Goal: Task Accomplishment & Management: Manage account settings

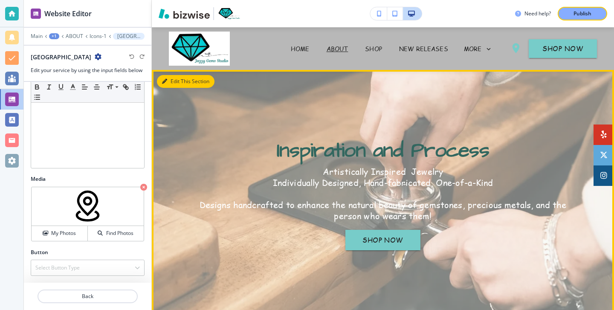
click at [168, 86] on button "Edit This Section" at bounding box center [186, 81] width 58 height 13
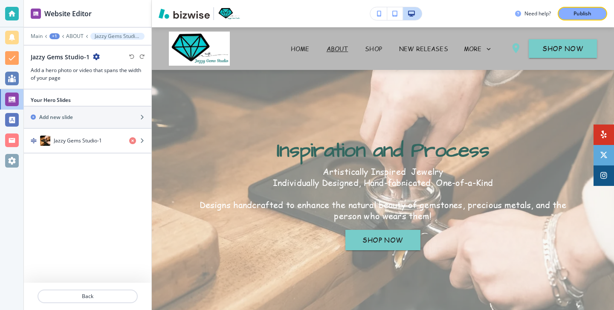
click at [26, 38] on div "Main +1 ABOUT ﻿Jazzy Gems Studio-1" at bounding box center [87, 36] width 127 height 7
click at [33, 38] on p "Main" at bounding box center [37, 36] width 12 height 6
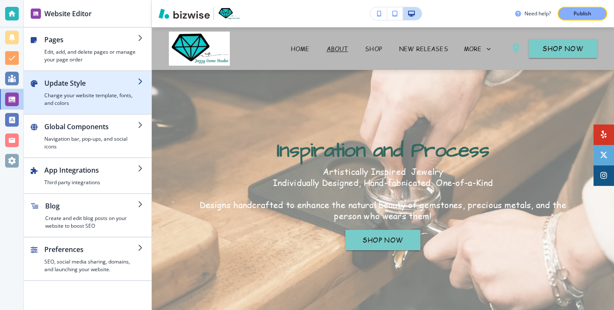
click at [68, 84] on h2 "Update Style" at bounding box center [90, 83] width 93 height 10
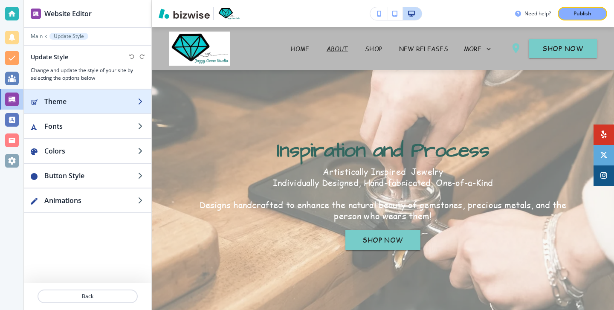
click at [69, 95] on div "button" at bounding box center [87, 93] width 127 height 7
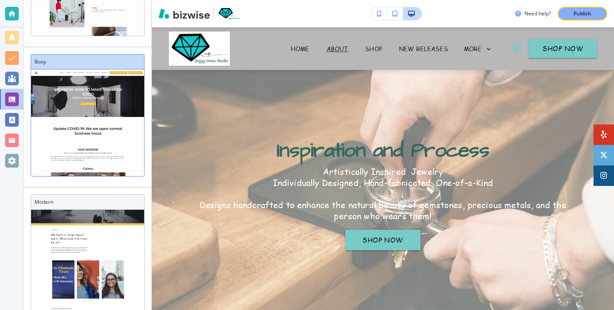
scroll to position [217, 0]
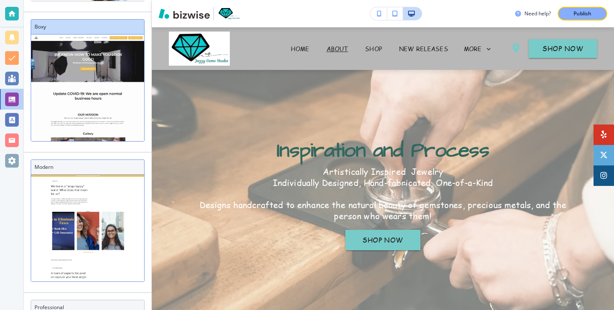
click at [96, 169] on h3 "Modern" at bounding box center [88, 167] width 106 height 8
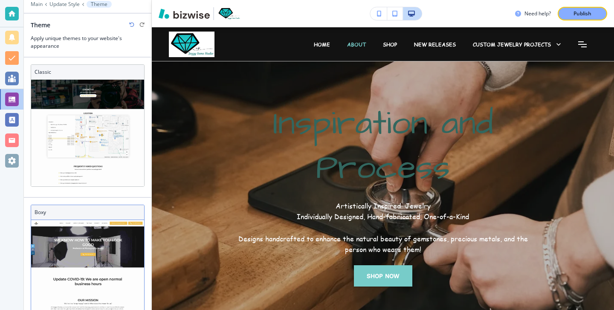
scroll to position [0, 0]
click at [106, 213] on h3 "Boxy" at bounding box center [88, 212] width 106 height 8
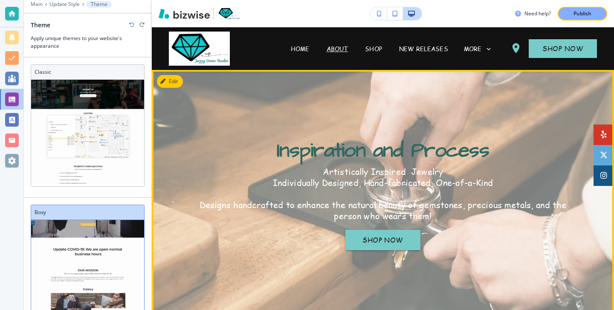
scroll to position [5, 0]
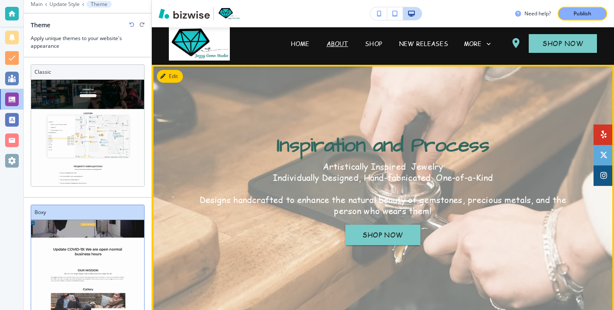
click at [177, 81] on button "Edit" at bounding box center [170, 76] width 26 height 13
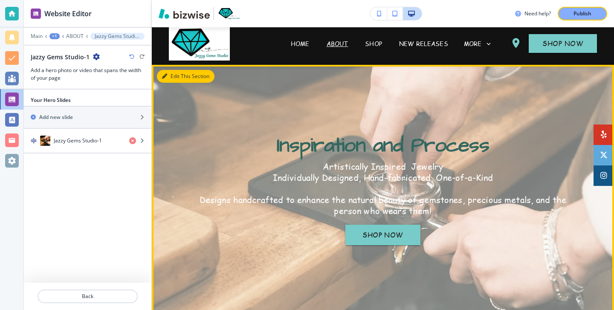
scroll to position [0, 0]
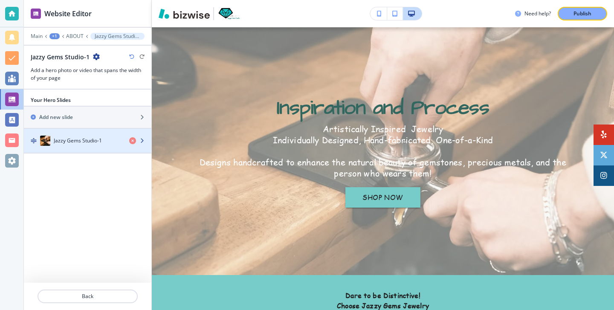
click at [88, 134] on div "button" at bounding box center [87, 132] width 127 height 7
click at [87, 137] on h4 "﻿Jazzy Gems Studio-1" at bounding box center [78, 141] width 48 height 8
click at [87, 143] on h4 "﻿Jazzy Gems Studio-1" at bounding box center [78, 141] width 48 height 8
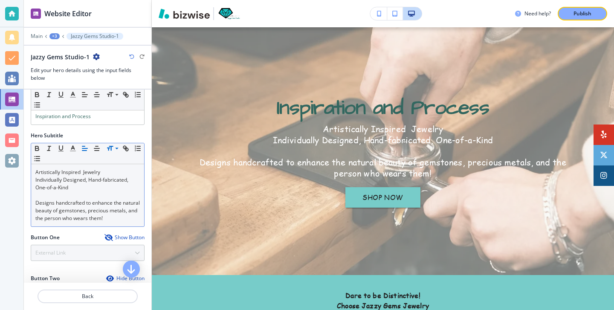
click at [113, 146] on icon at bounding box center [117, 149] width 10 height 8
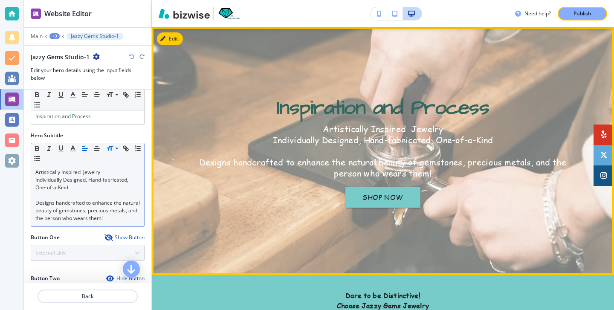
click at [306, 127] on p "Artistically Inspired Jewelry" at bounding box center [383, 128] width 384 height 11
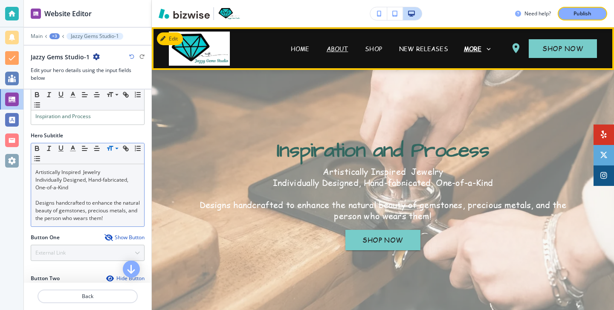
click at [465, 52] on p "MORE" at bounding box center [473, 49] width 18 height 6
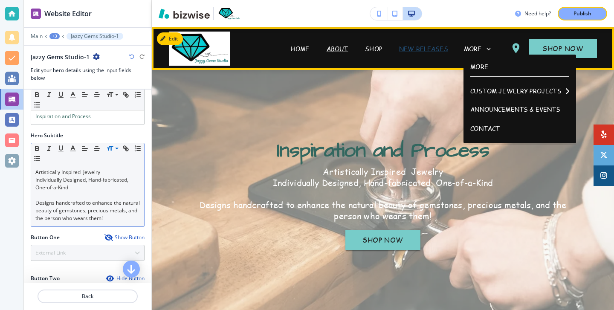
click at [435, 50] on p "NEW RELEASES" at bounding box center [423, 48] width 49 height 9
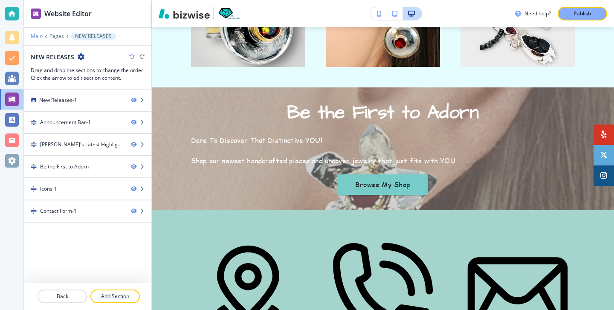
click at [38, 38] on p "Main" at bounding box center [37, 36] width 12 height 6
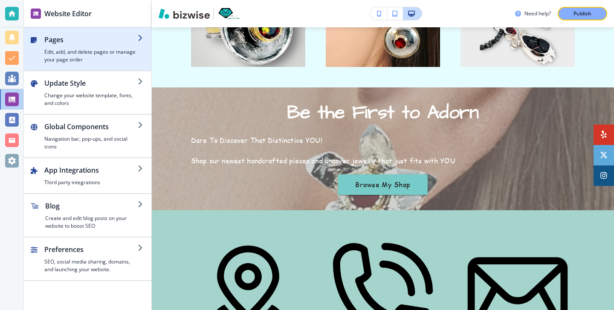
click at [82, 62] on h4 "Edit, add, and delete pages or manage your page order" at bounding box center [90, 55] width 93 height 15
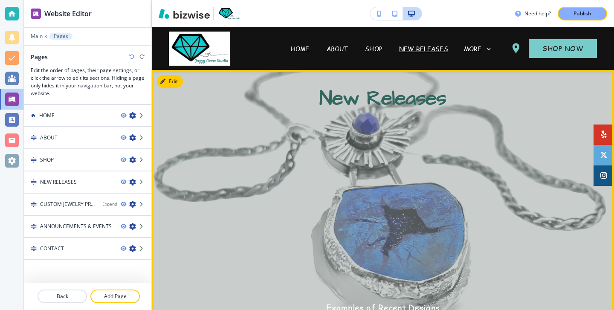
click at [170, 93] on div "New Releases Examples of Recent Designs View my online SHOPS for currently avai…" at bounding box center [383, 210] width 462 height 250
click at [171, 89] on div "New Releases Examples of Recent Designs View my online SHOPS for currently avai…" at bounding box center [383, 210] width 462 height 250
click at [171, 84] on button "Edit This Section" at bounding box center [186, 81] width 58 height 13
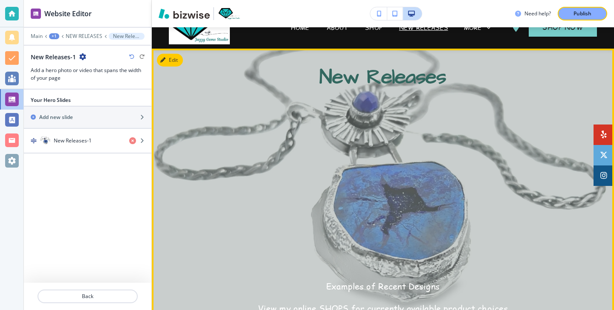
scroll to position [43, 0]
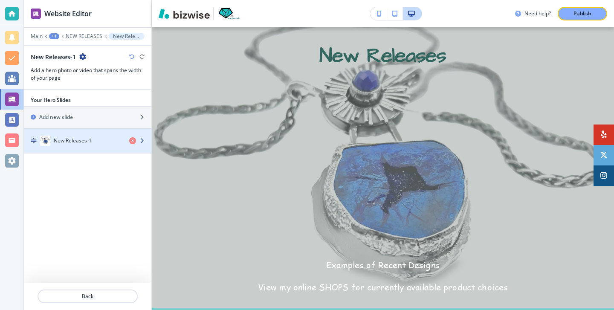
click at [88, 136] on div "New Releases-1" at bounding box center [73, 141] width 98 height 10
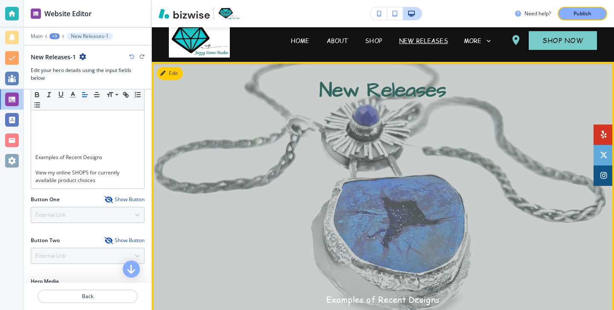
scroll to position [0, 0]
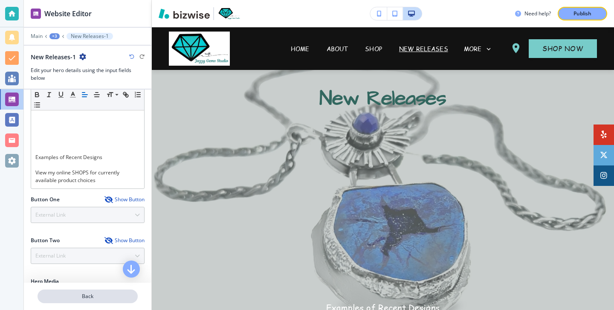
click at [109, 295] on p "Back" at bounding box center [87, 296] width 98 height 8
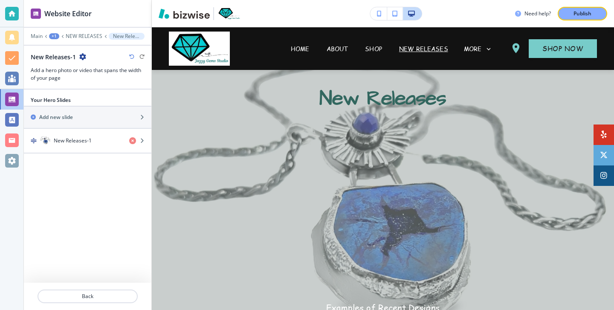
scroll to position [43, 0]
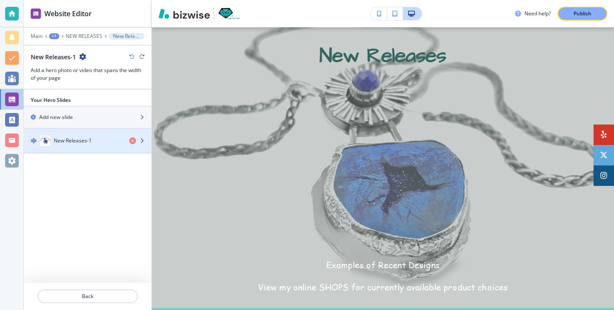
click at [97, 144] on div "New Releases-1" at bounding box center [73, 141] width 98 height 10
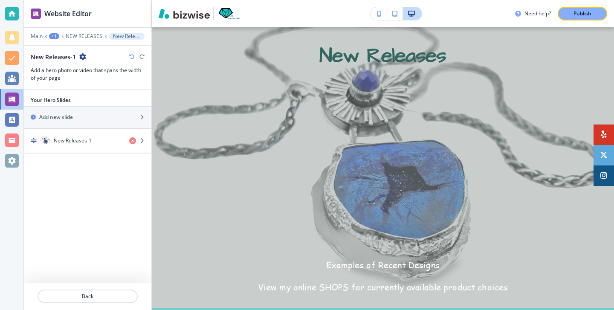
click at [99, 288] on div at bounding box center [87, 286] width 127 height 7
click at [99, 289] on div at bounding box center [87, 286] width 127 height 7
click at [99, 292] on p "Back" at bounding box center [87, 296] width 98 height 8
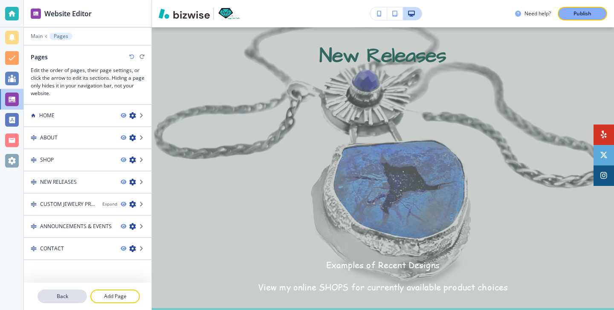
click at [75, 298] on p "Back" at bounding box center [62, 296] width 48 height 8
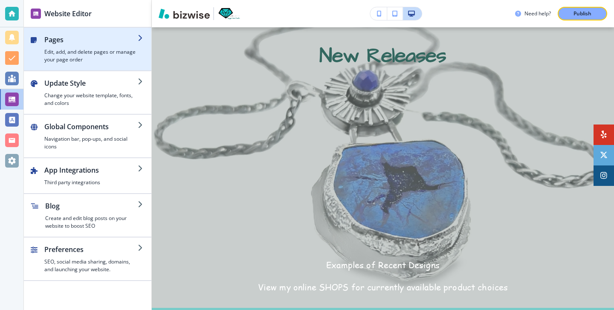
click at [89, 33] on div "button" at bounding box center [87, 31] width 127 height 7
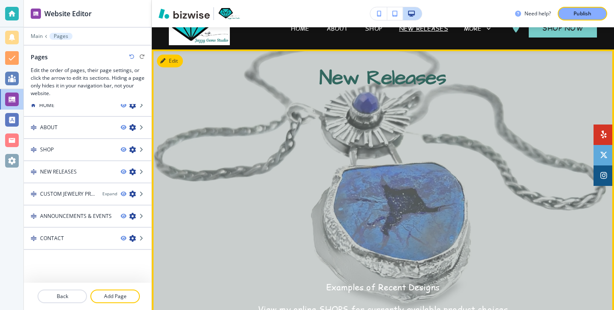
scroll to position [0, 0]
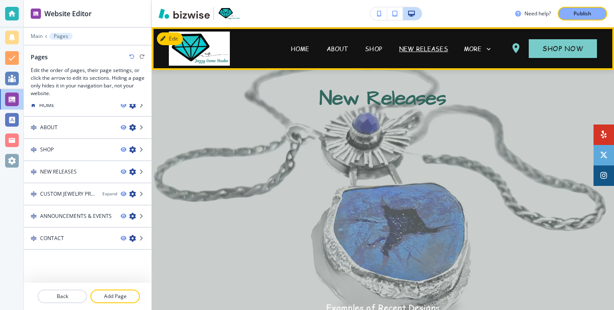
click at [379, 34] on span "SHOP" at bounding box center [373, 49] width 34 height 34
click at [378, 44] on p "SHOP" at bounding box center [373, 48] width 17 height 9
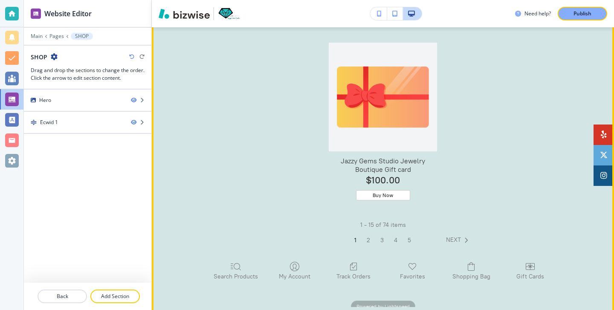
scroll to position [7820, 0]
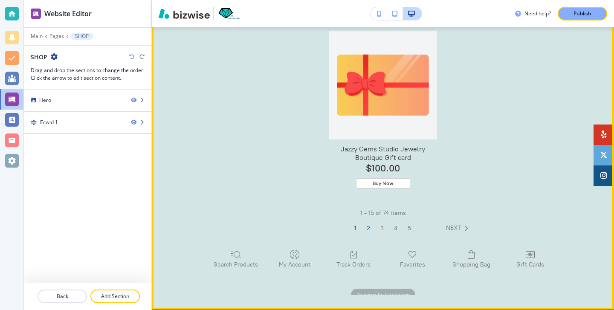
click at [375, 224] on link "2" at bounding box center [382, 228] width 14 height 9
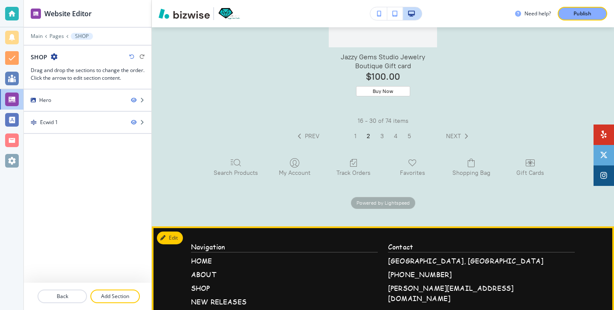
scroll to position [7877, 0]
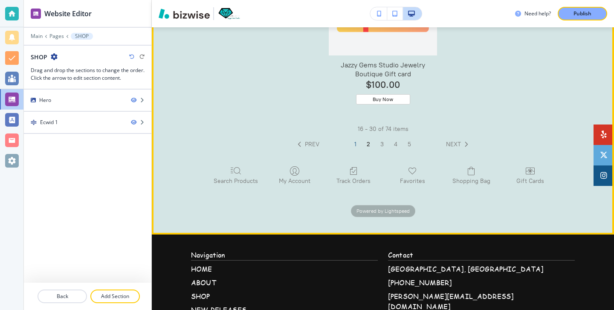
click at [362, 140] on link "1" at bounding box center [369, 144] width 14 height 9
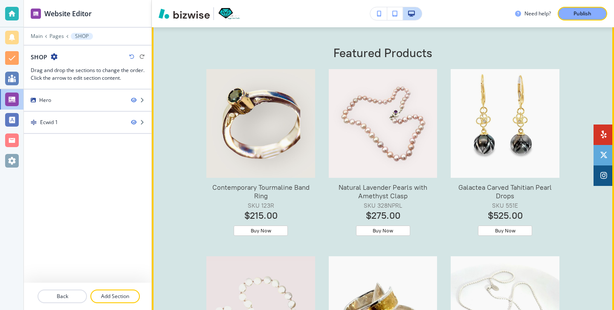
scroll to position [0, 0]
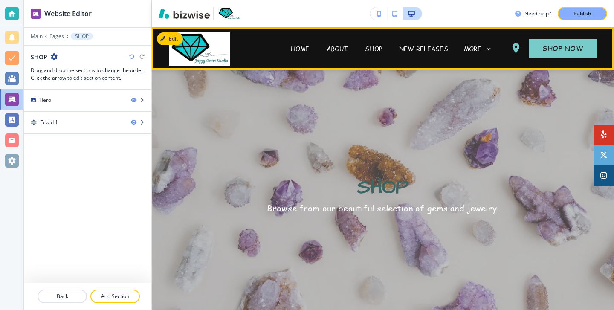
click at [293, 54] on span "HOME" at bounding box center [300, 49] width 36 height 34
click at [303, 46] on p "HOME" at bounding box center [300, 48] width 19 height 9
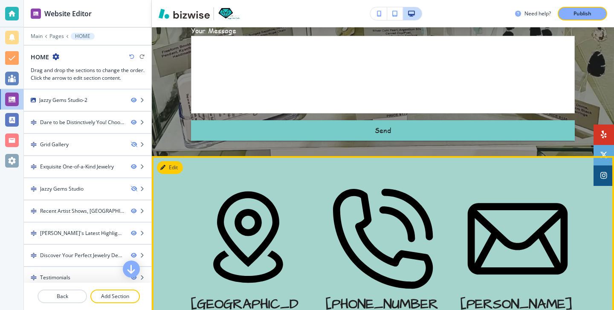
scroll to position [2456, 0]
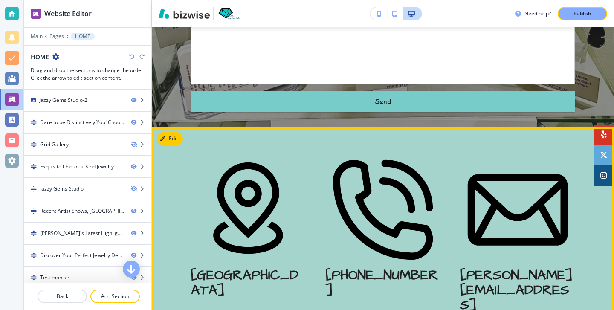
click at [171, 127] on div at bounding box center [383, 237] width 462 height 220
click at [172, 132] on button "Edit This Section" at bounding box center [186, 138] width 58 height 13
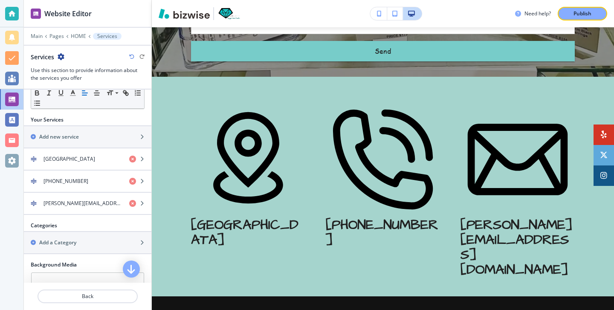
scroll to position [208, 0]
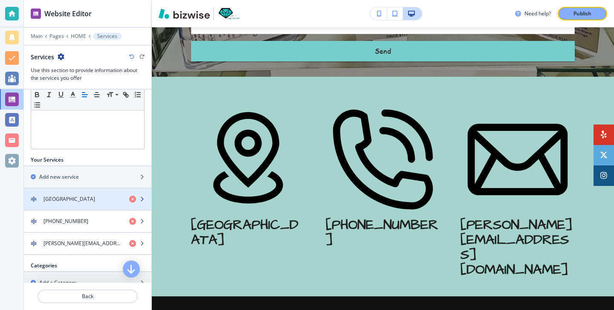
click at [82, 195] on div "[GEOGRAPHIC_DATA]" at bounding box center [73, 199] width 98 height 8
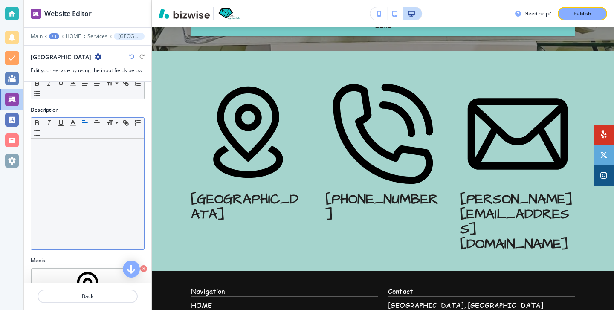
scroll to position [176, 0]
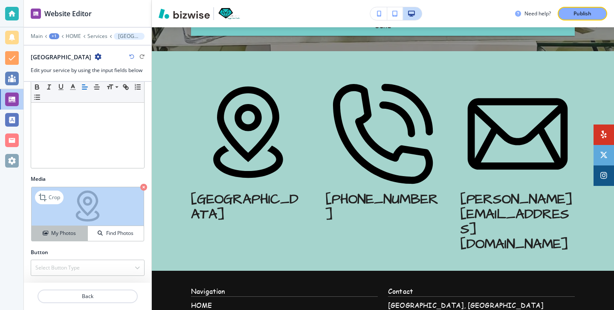
click at [64, 233] on h4 "My Photos" at bounding box center [63, 233] width 25 height 8
click at [61, 234] on h4 "My Photos" at bounding box center [63, 233] width 25 height 8
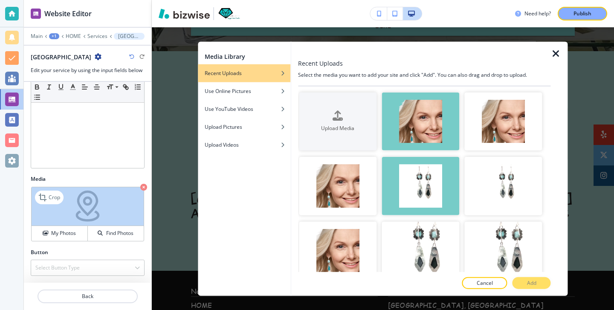
click at [97, 188] on img at bounding box center [88, 206] width 112 height 39
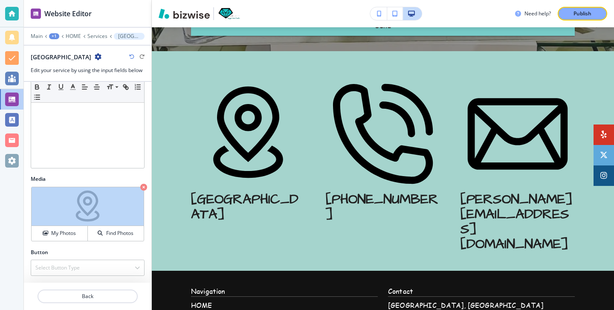
drag, startPoint x: 95, startPoint y: 199, endPoint x: 82, endPoint y: 173, distance: 29.2
click at [82, 173] on div "Service Title Small Normal Large Huge Atlanta Service Subtitle Small Normal Lar…" at bounding box center [87, 182] width 127 height 201
click at [64, 233] on h4 "My Photos" at bounding box center [63, 233] width 25 height 8
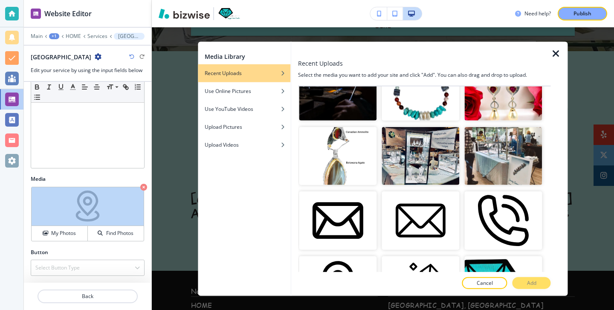
scroll to position [2012, 0]
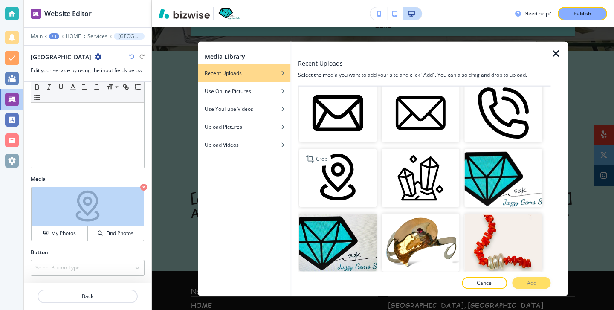
click at [354, 174] on img "button" at bounding box center [338, 178] width 78 height 58
